Goal: Complete application form

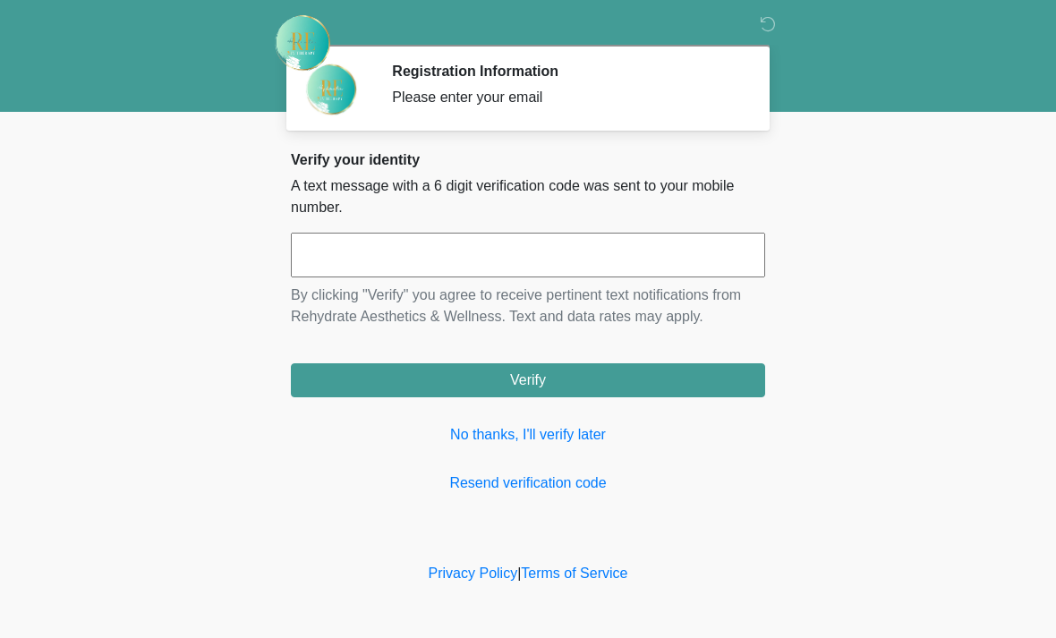
click at [294, 224] on div "Verify your identity A text message with a 6 digit verification code was sent t…" at bounding box center [528, 322] width 474 height 343
click at [504, 272] on input "text" at bounding box center [528, 255] width 474 height 45
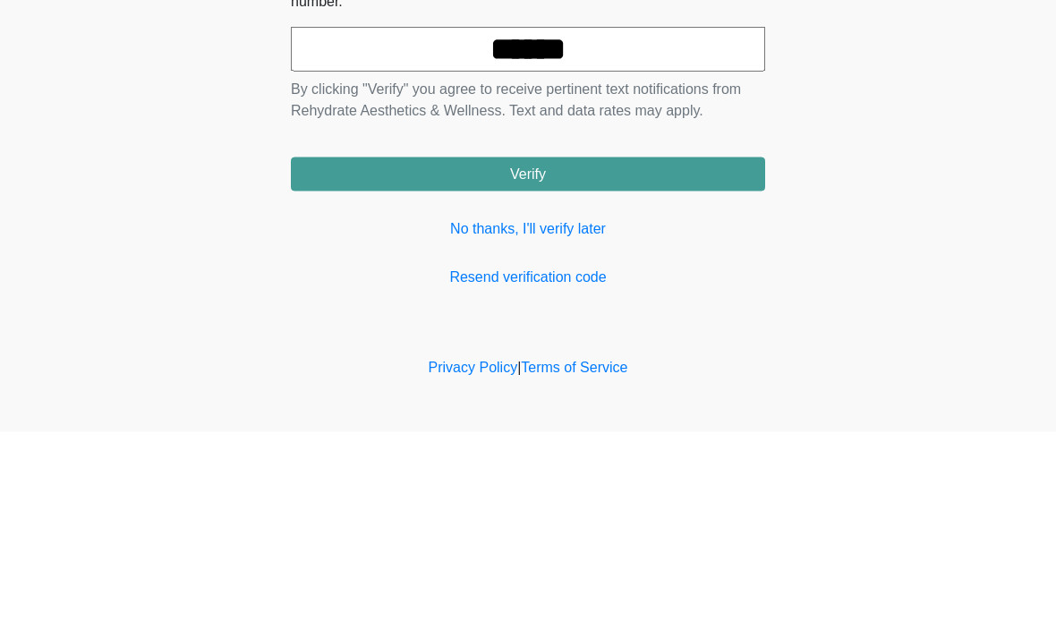
type input "******"
click at [648, 363] on button "Verify" at bounding box center [528, 380] width 474 height 34
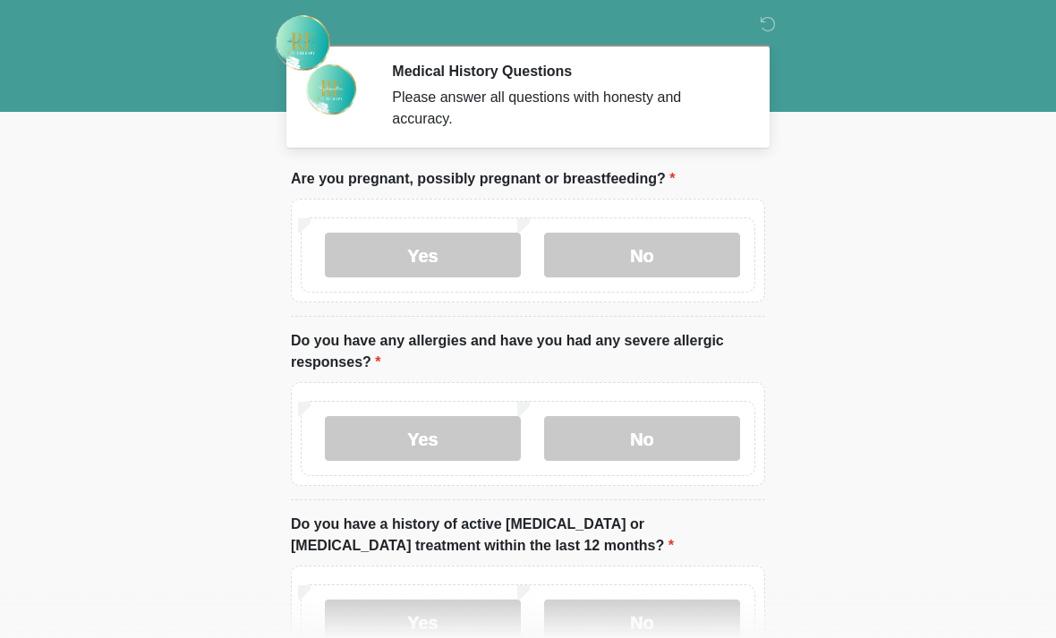
click at [654, 254] on label "No" at bounding box center [642, 255] width 196 height 45
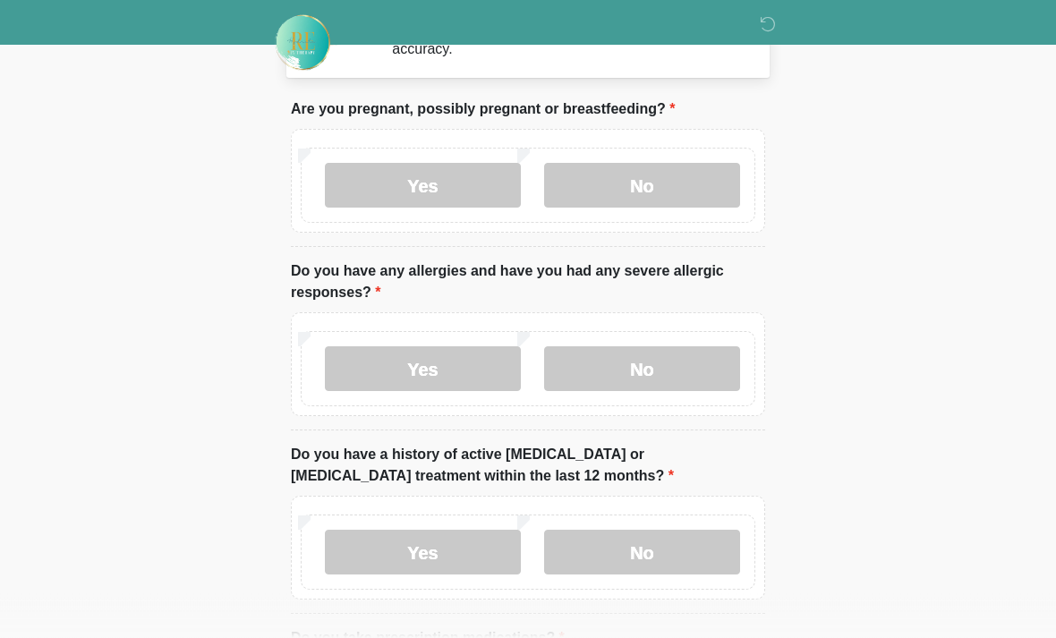
click at [445, 376] on label "Yes" at bounding box center [423, 369] width 196 height 45
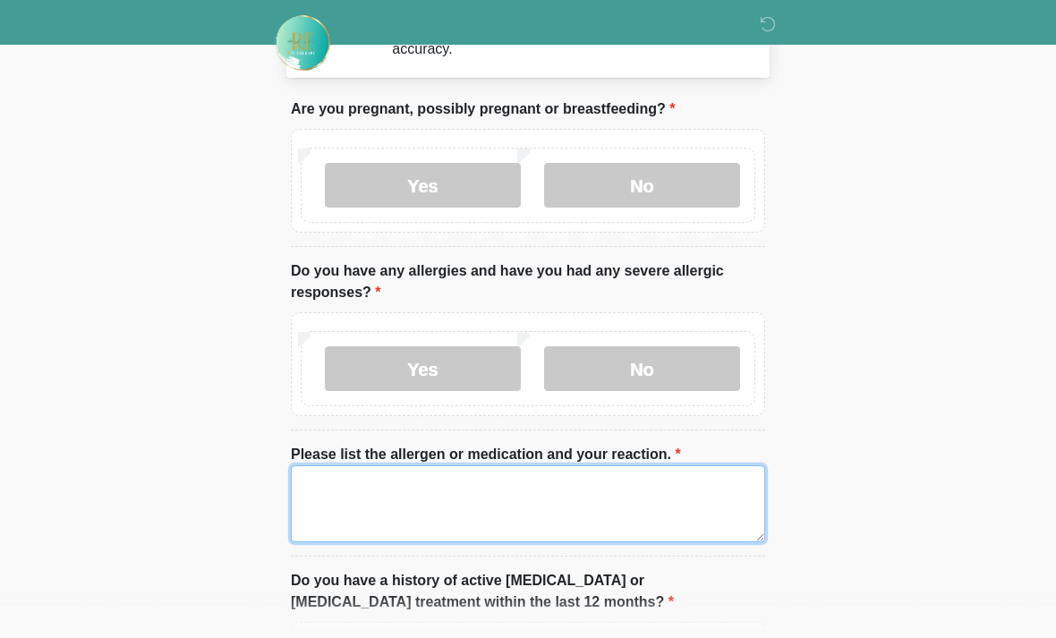
click at [447, 477] on textarea "Please list the allergen or medication and your reaction." at bounding box center [528, 504] width 474 height 77
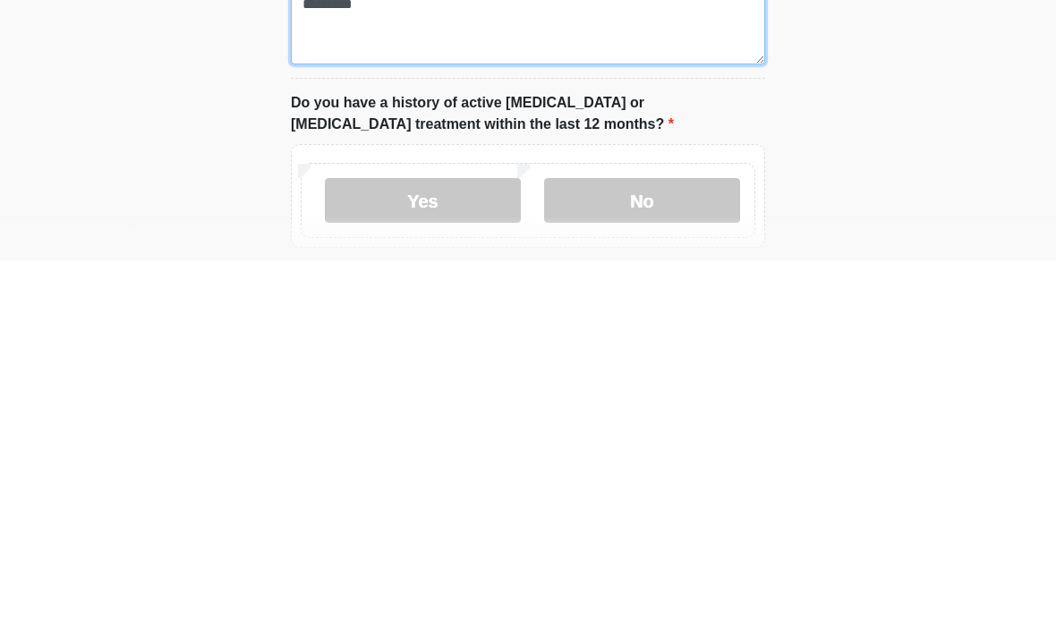
scroll to position [173, 0]
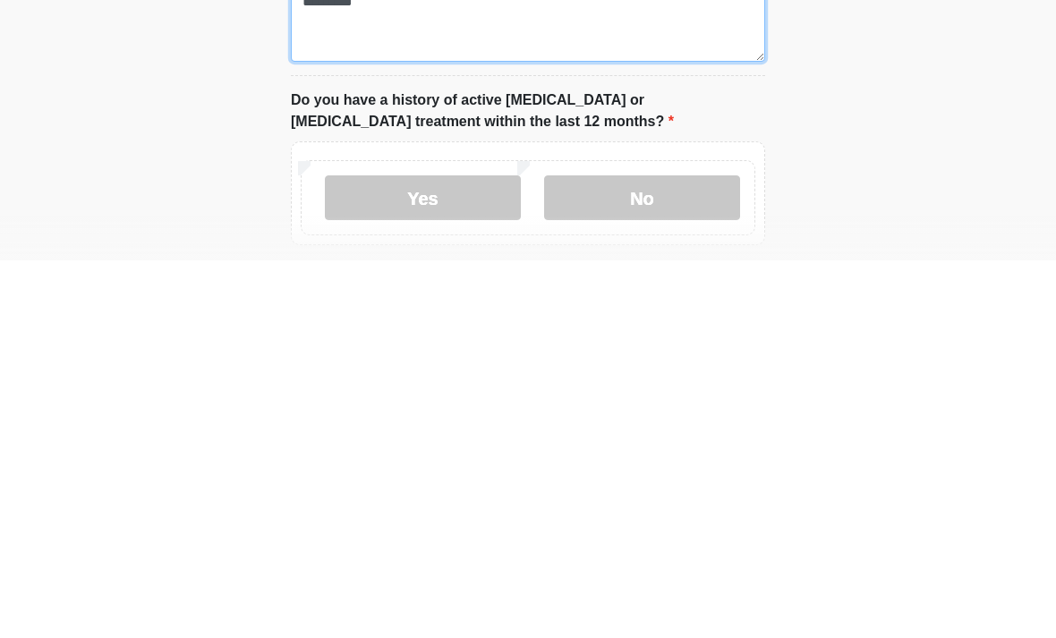
type textarea "*********"
click at [681, 553] on label "No" at bounding box center [642, 575] width 196 height 45
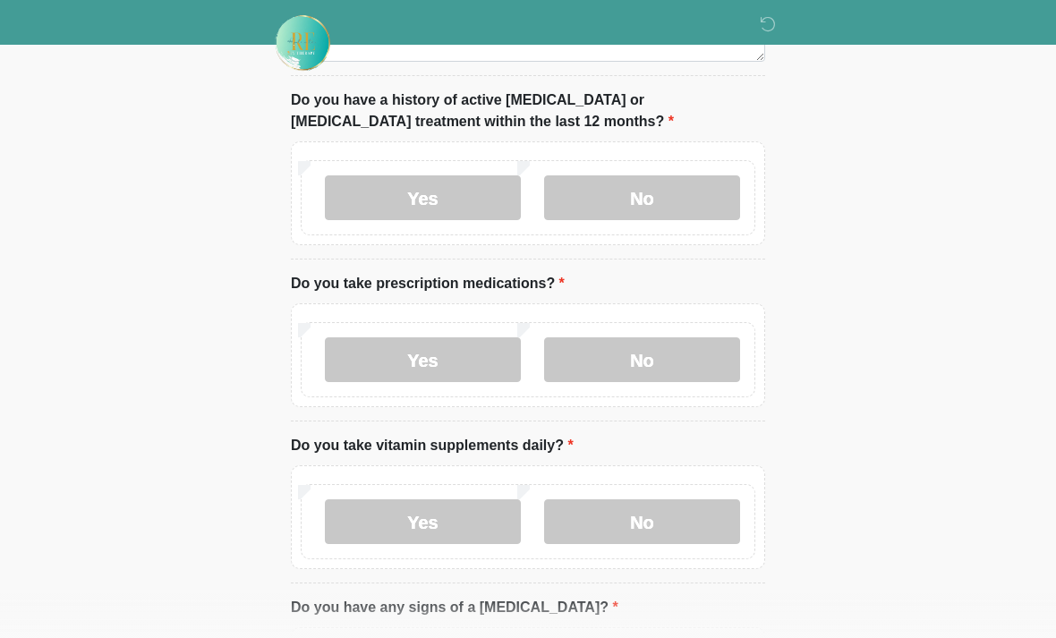
click at [670, 346] on label "No" at bounding box center [642, 360] width 196 height 45
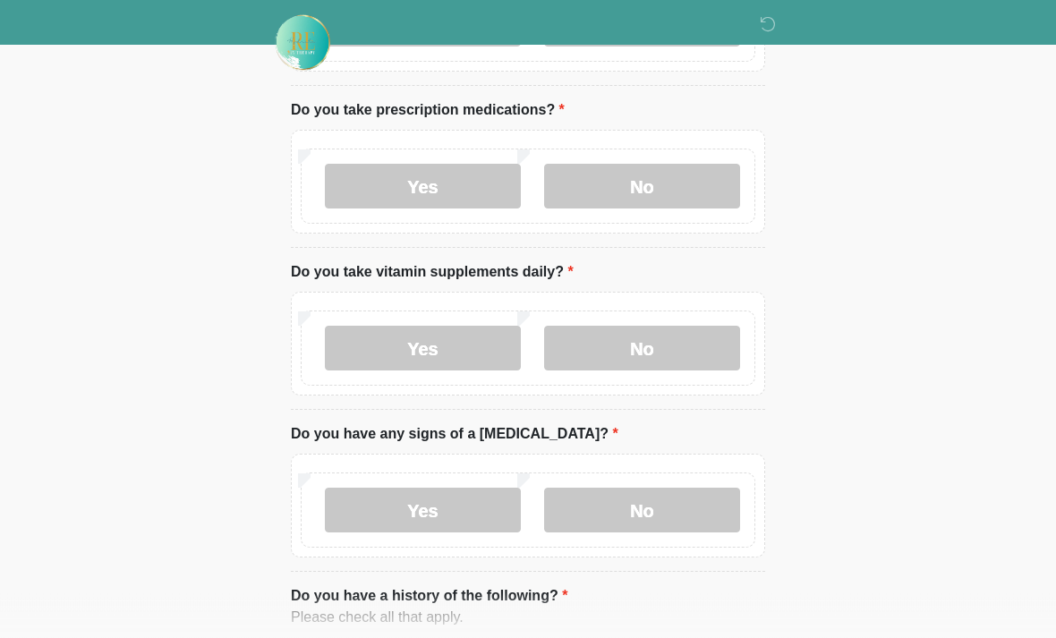
scroll to position [724, 0]
click at [688, 346] on label "No" at bounding box center [642, 348] width 196 height 45
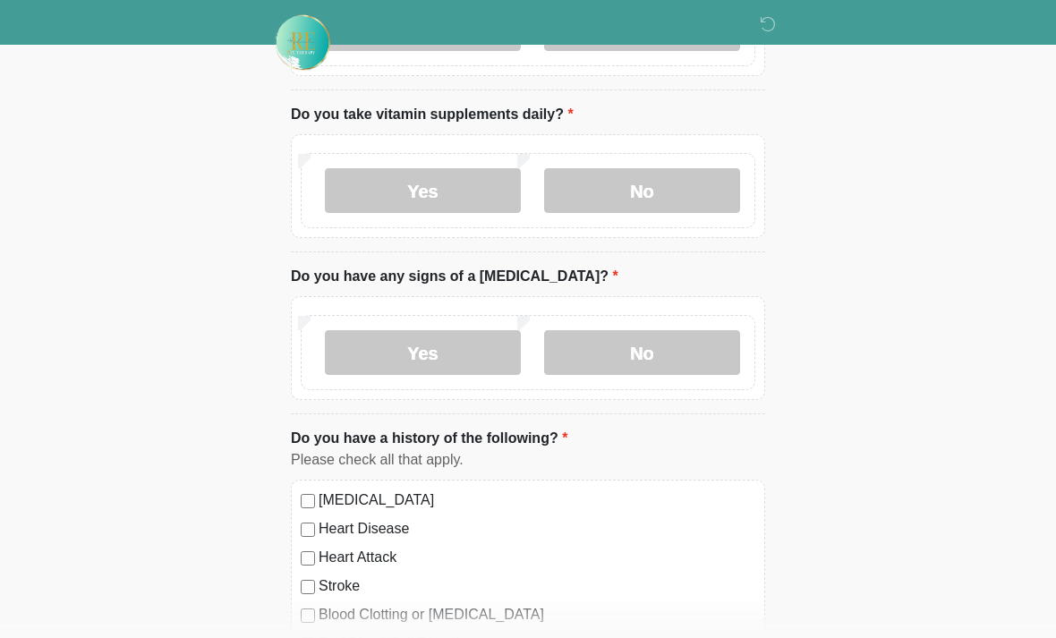
click at [697, 343] on label "No" at bounding box center [642, 353] width 196 height 45
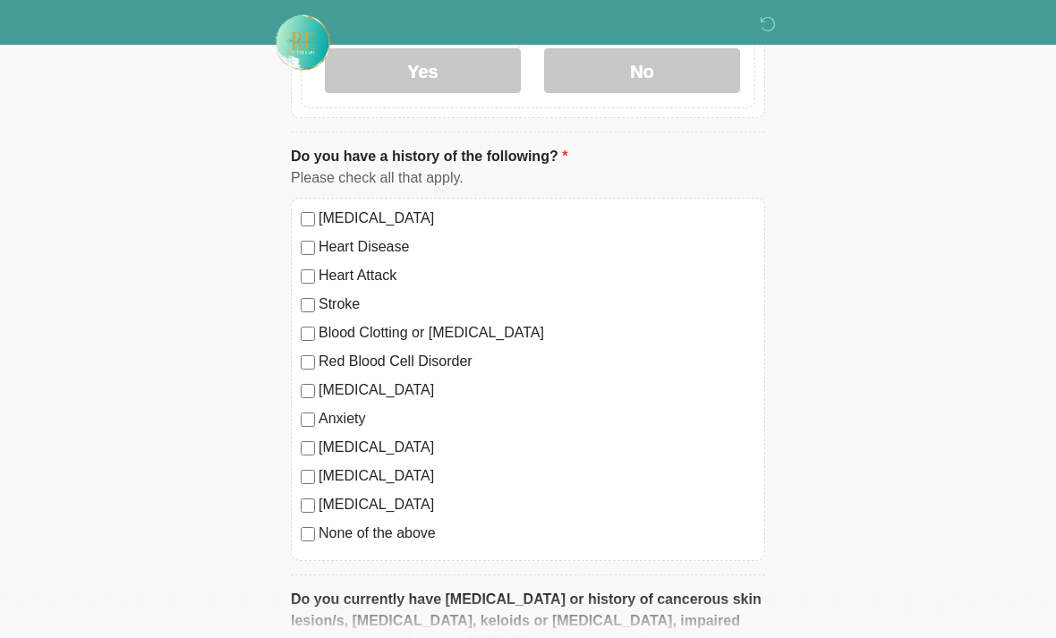
scroll to position [1163, 0]
click at [424, 535] on label "None of the above" at bounding box center [537, 534] width 437 height 21
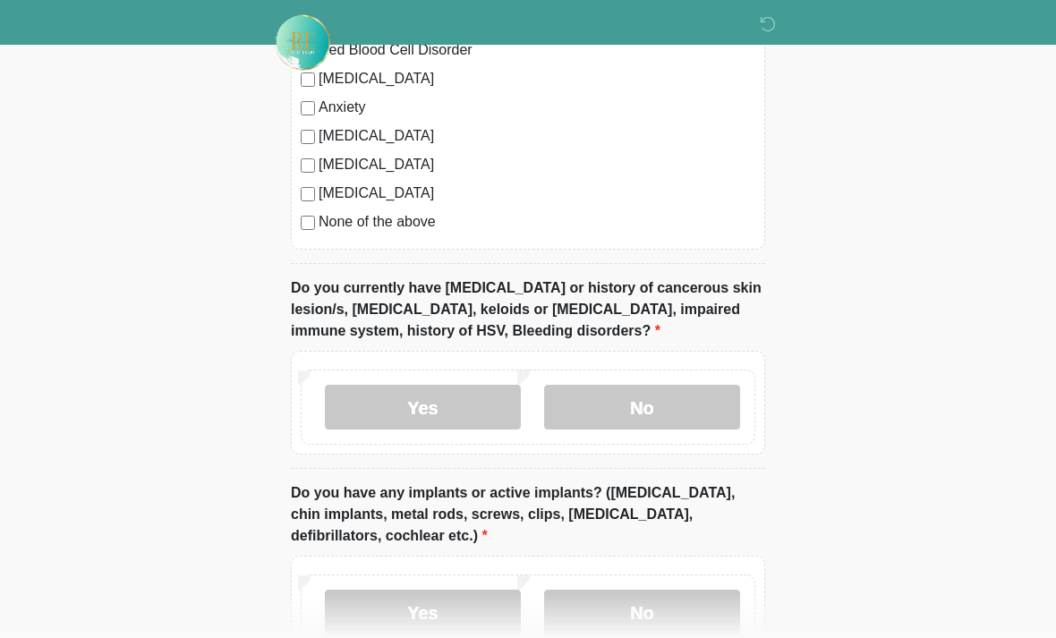
scroll to position [1532, 0]
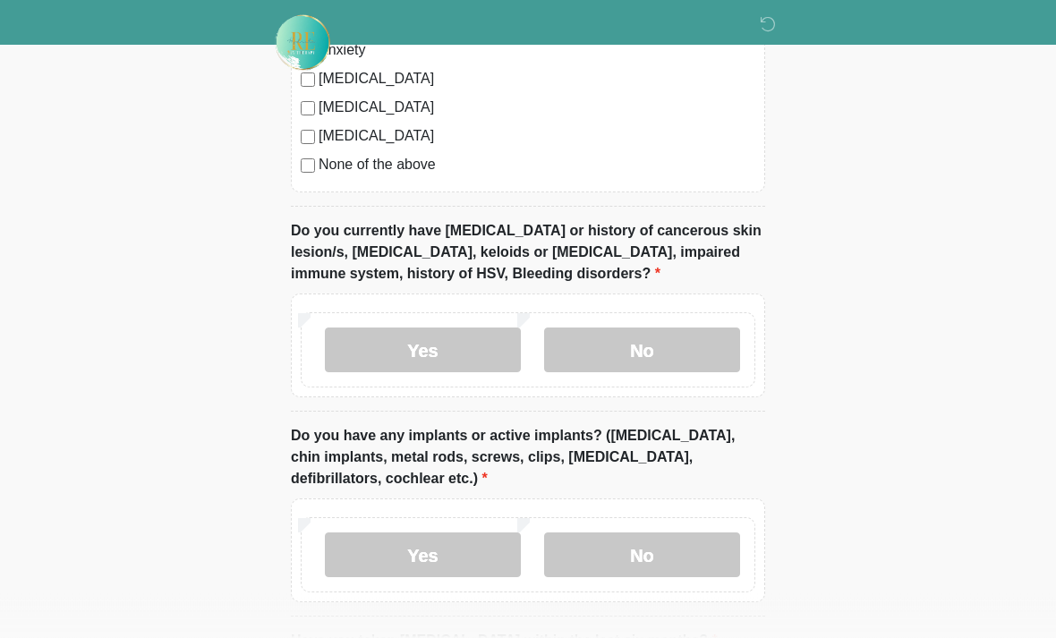
click at [674, 350] on label "No" at bounding box center [642, 351] width 196 height 45
click at [669, 558] on label "No" at bounding box center [642, 555] width 196 height 45
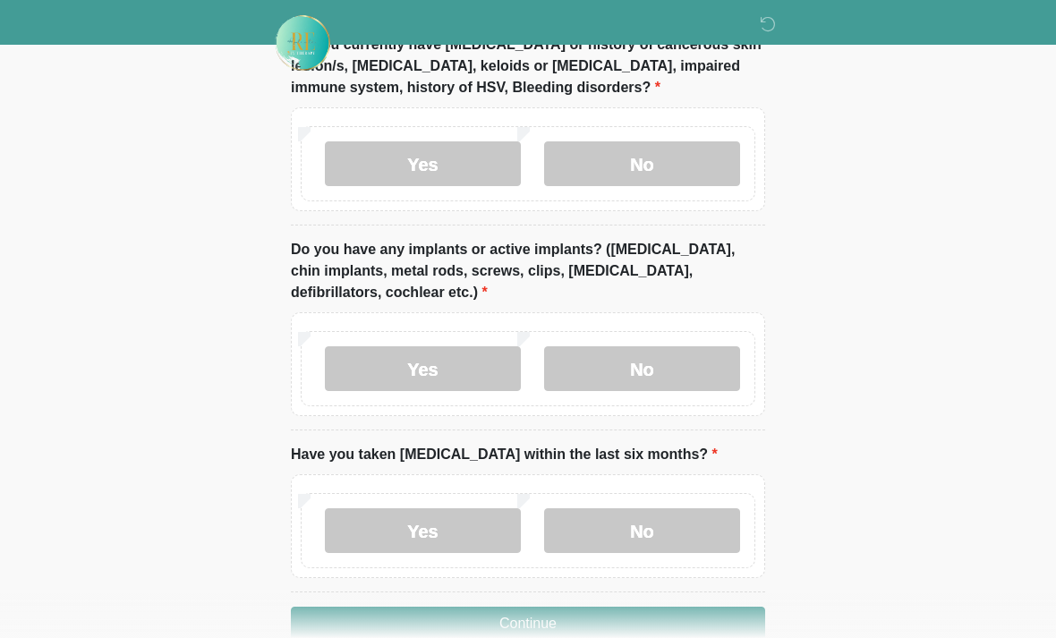
scroll to position [1757, 0]
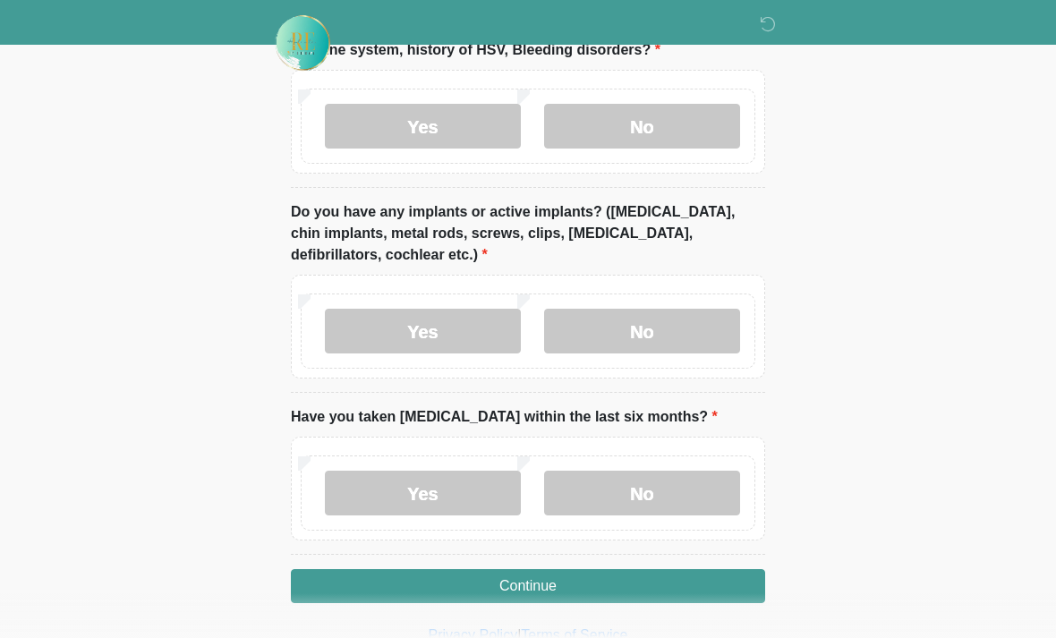
click at [685, 492] on label "No" at bounding box center [642, 493] width 196 height 45
click at [678, 585] on button "Continue" at bounding box center [528, 586] width 474 height 34
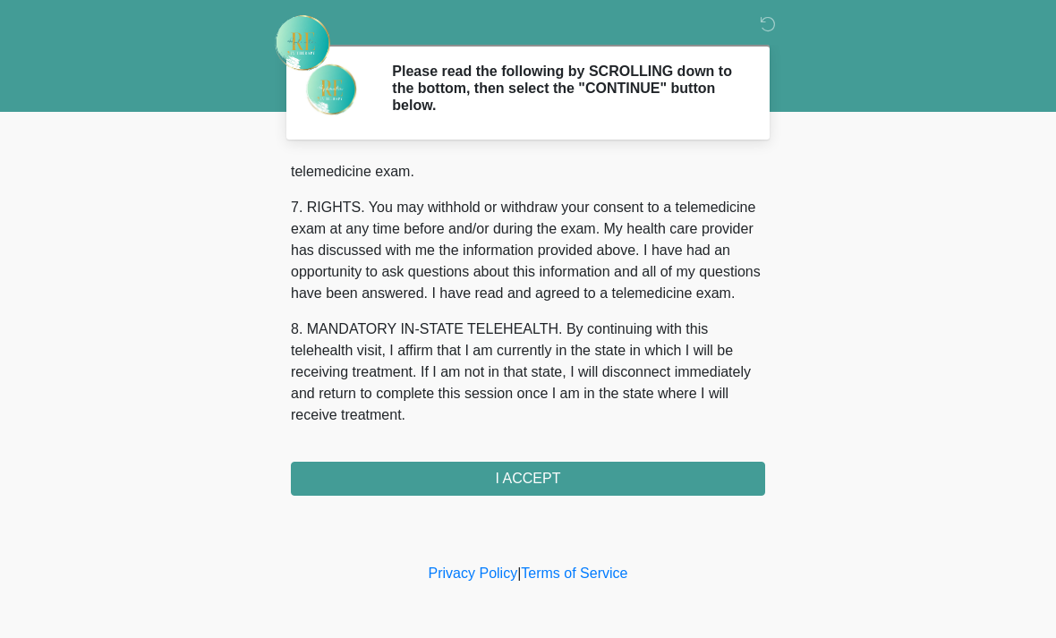
scroll to position [780, 0]
click at [579, 478] on button "I ACCEPT" at bounding box center [528, 479] width 474 height 34
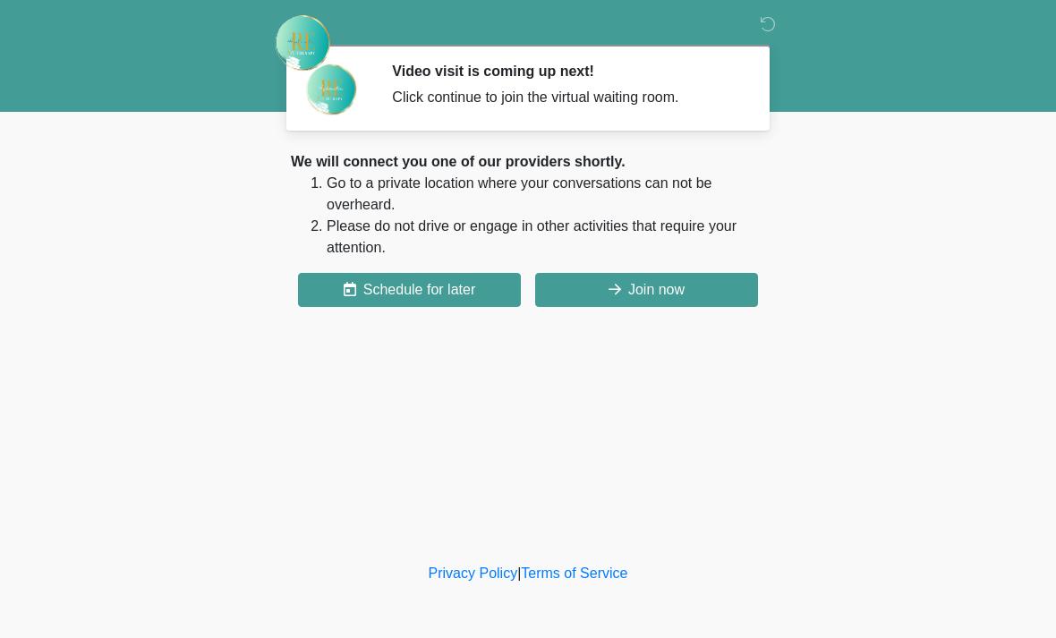
click at [696, 300] on button "Join now" at bounding box center [646, 290] width 223 height 34
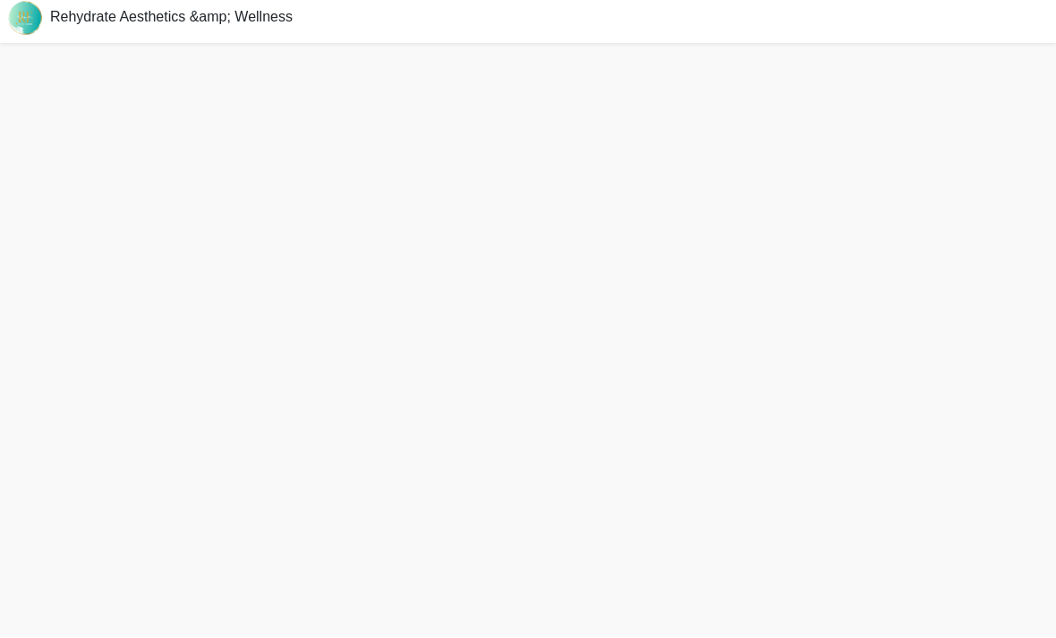
scroll to position [5, 0]
